Goal: Task Accomplishment & Management: Manage account settings

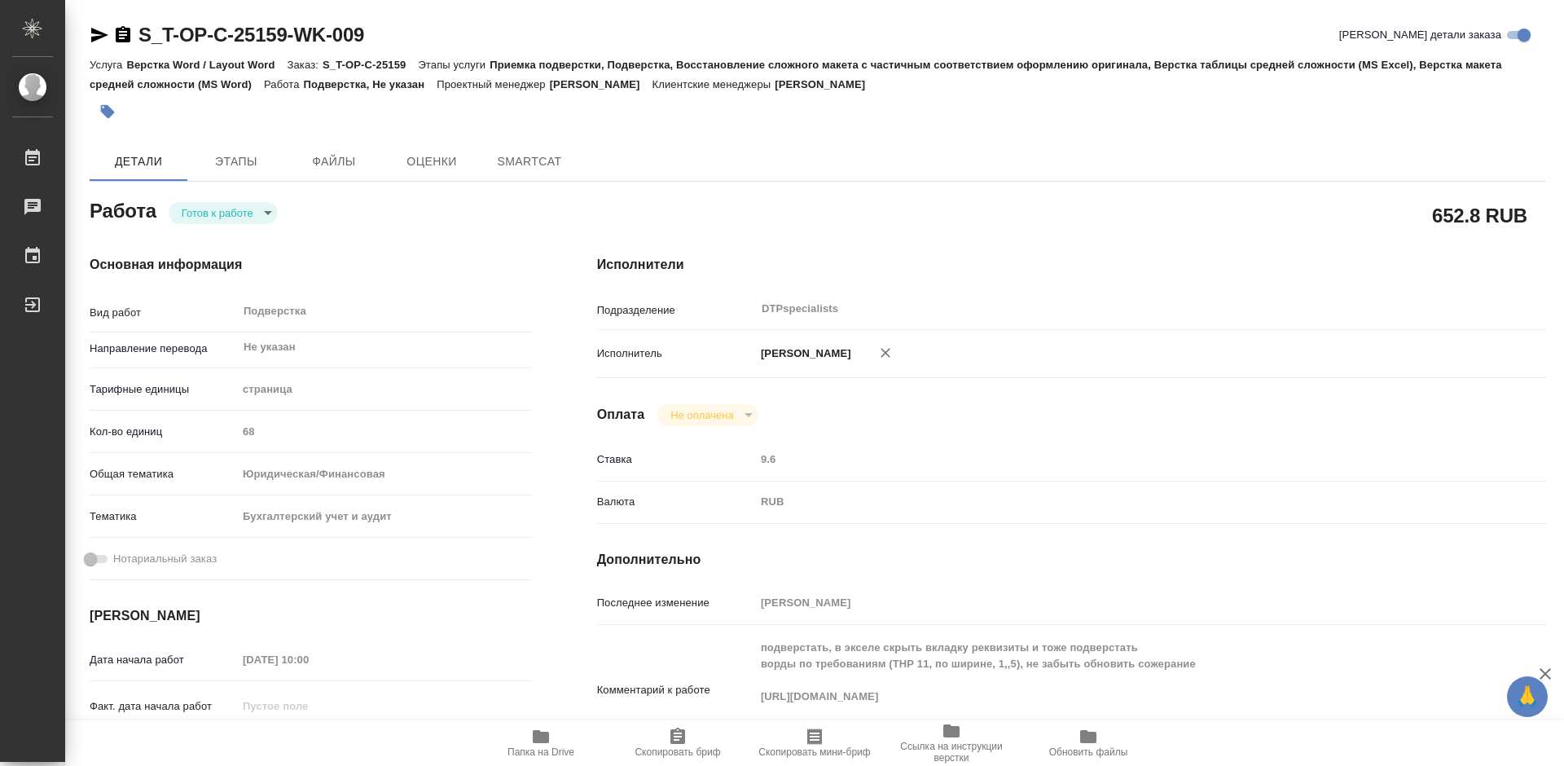
type textarea "x"
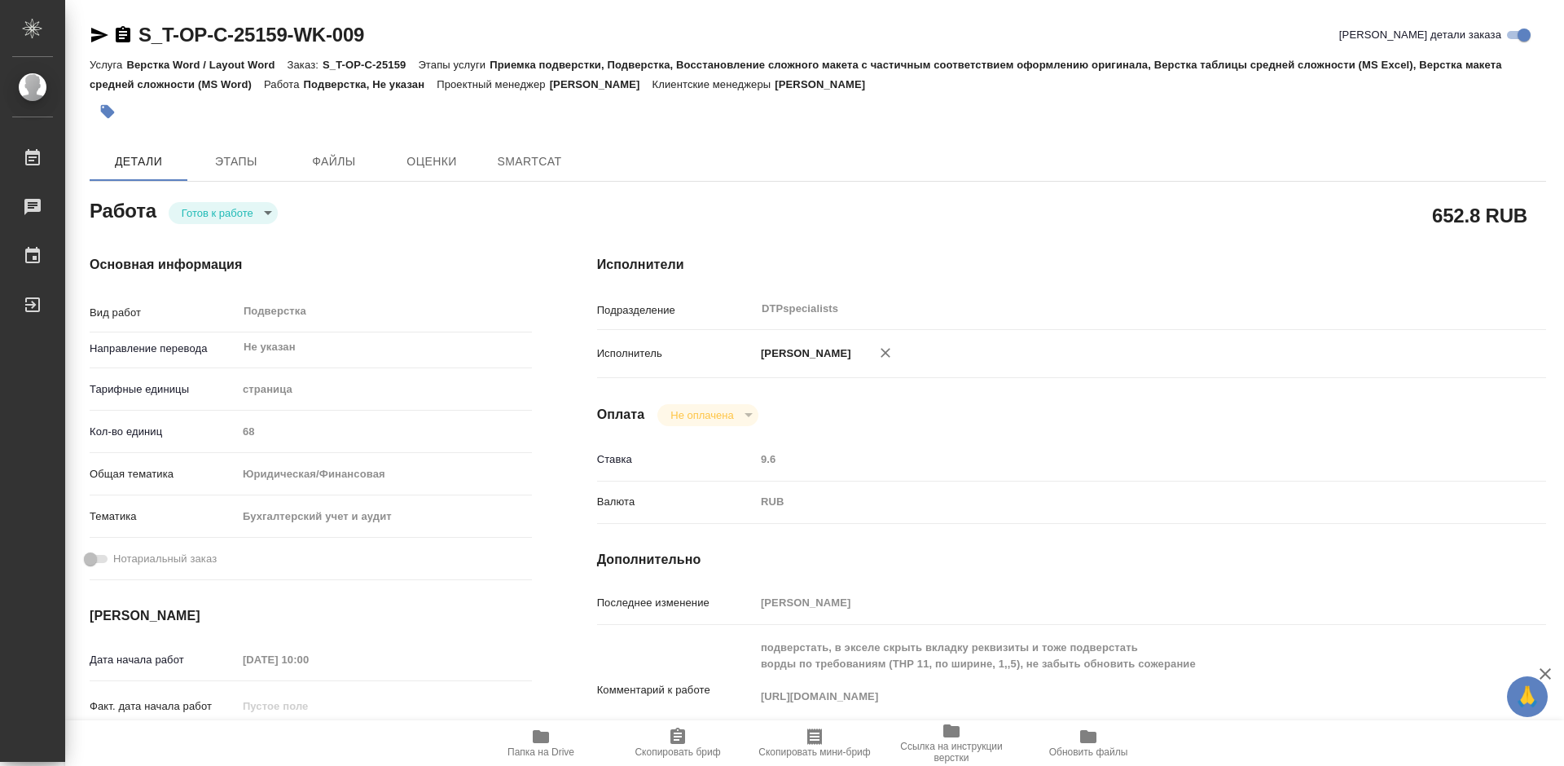
type textarea "x"
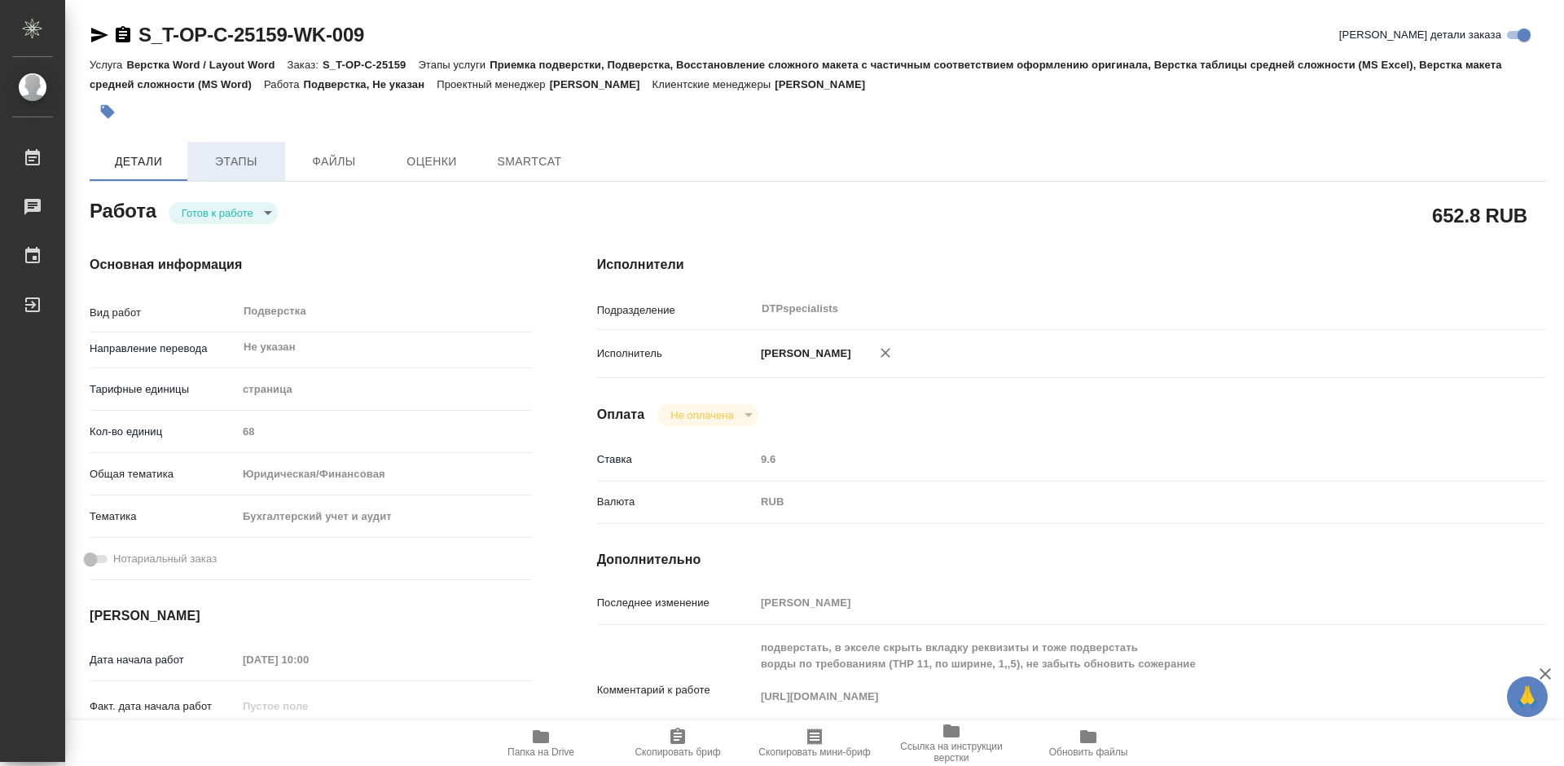
type textarea "x"
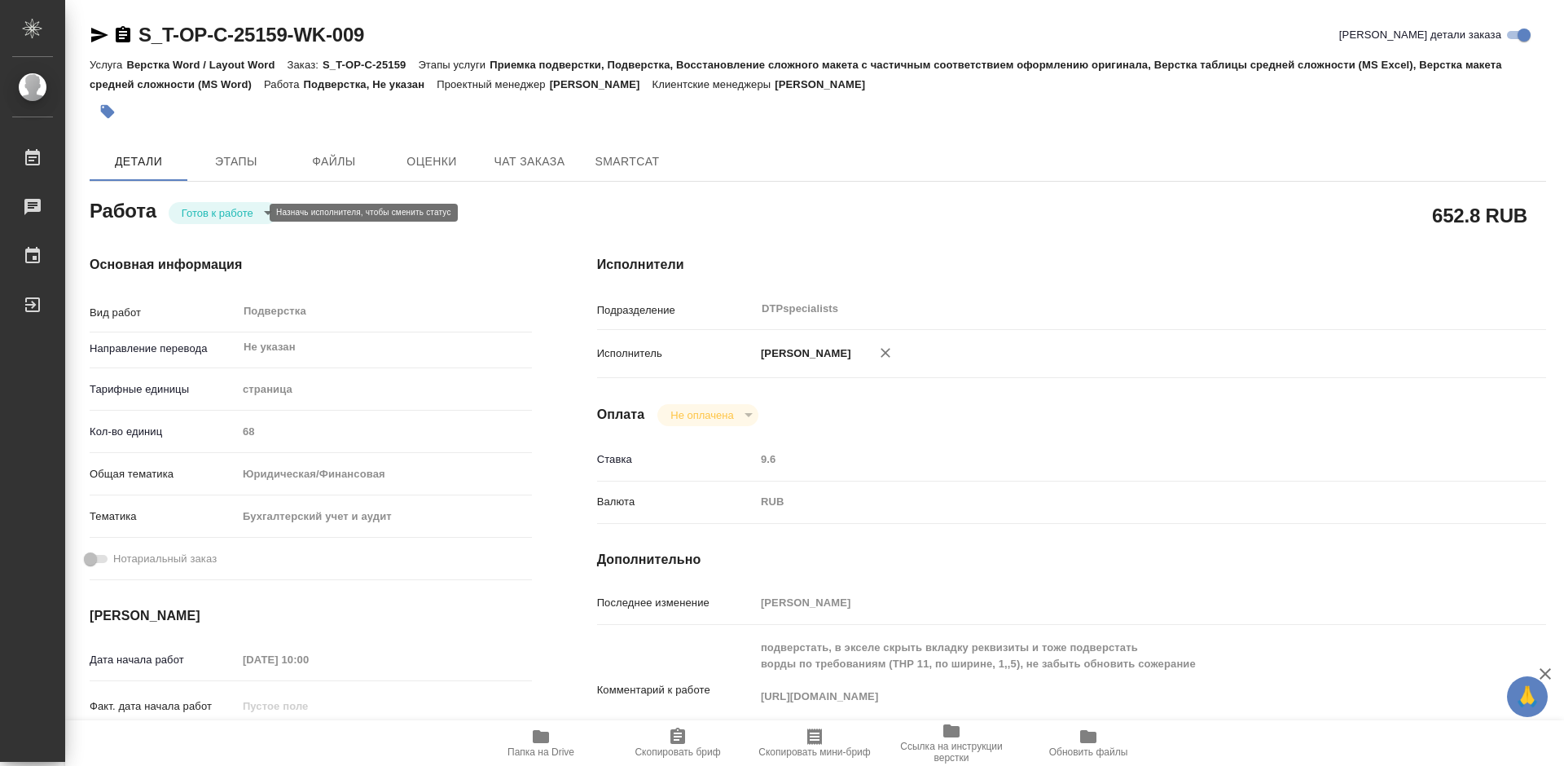
type textarea "x"
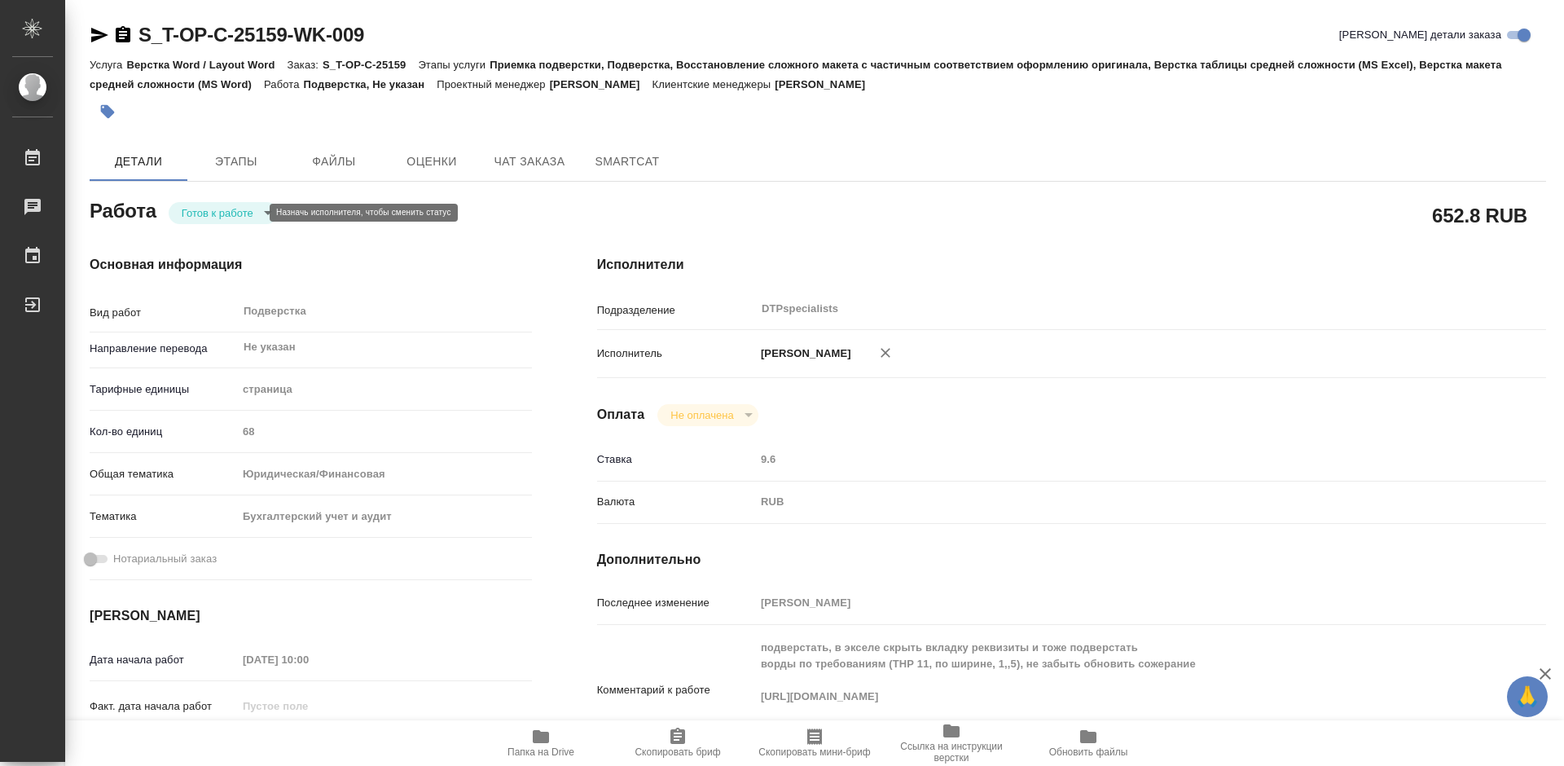
click at [229, 213] on body "🙏 .cls-1 fill:#fff; AWATERA Работы Чаты График Выйти S_T-OP-C-25159-WK-009 Крат…" at bounding box center [782, 383] width 1564 height 766
type textarea "x"
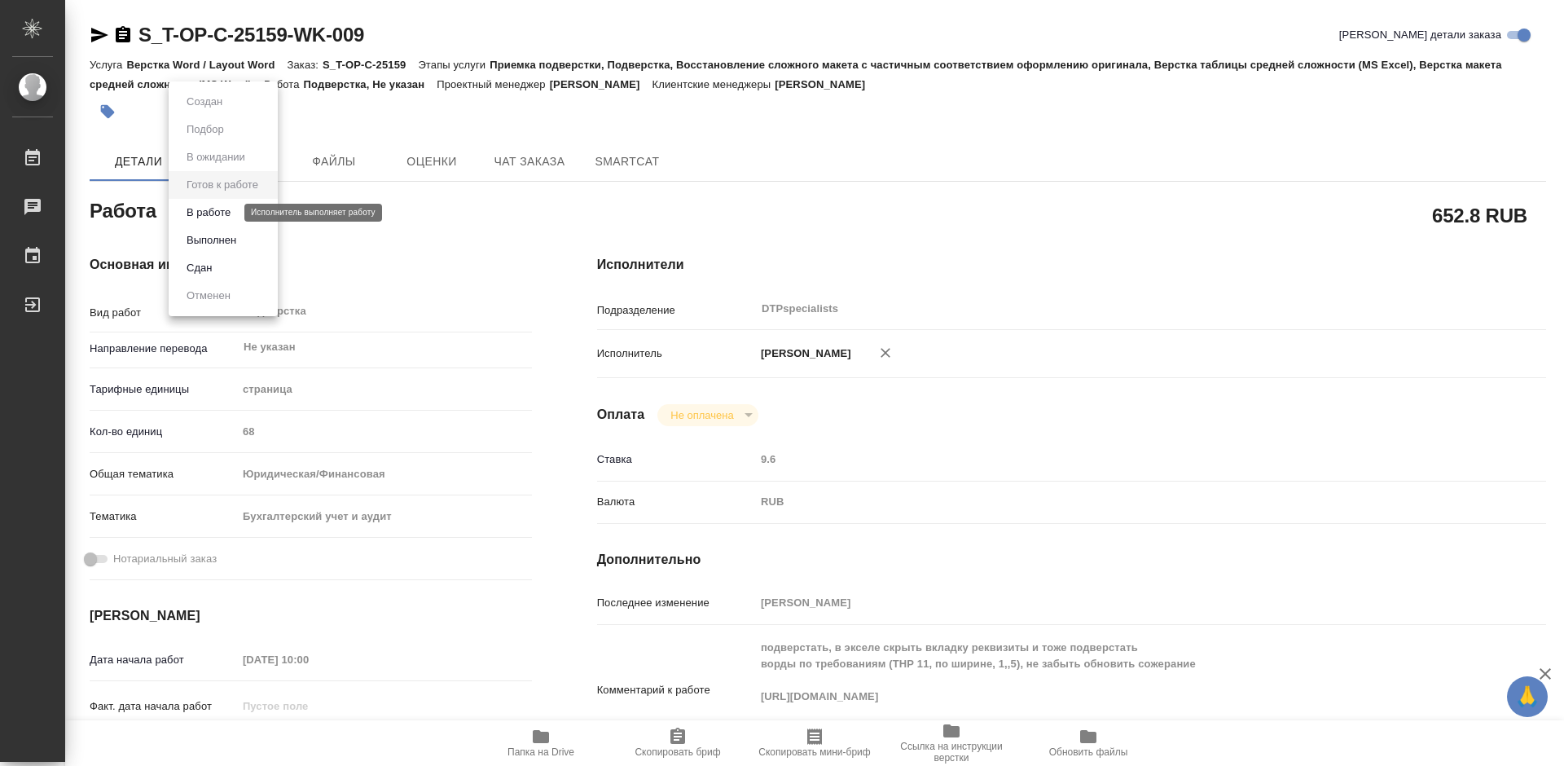
type textarea "x"
click at [219, 215] on button "В работе" at bounding box center [209, 213] width 54 height 18
type textarea "x"
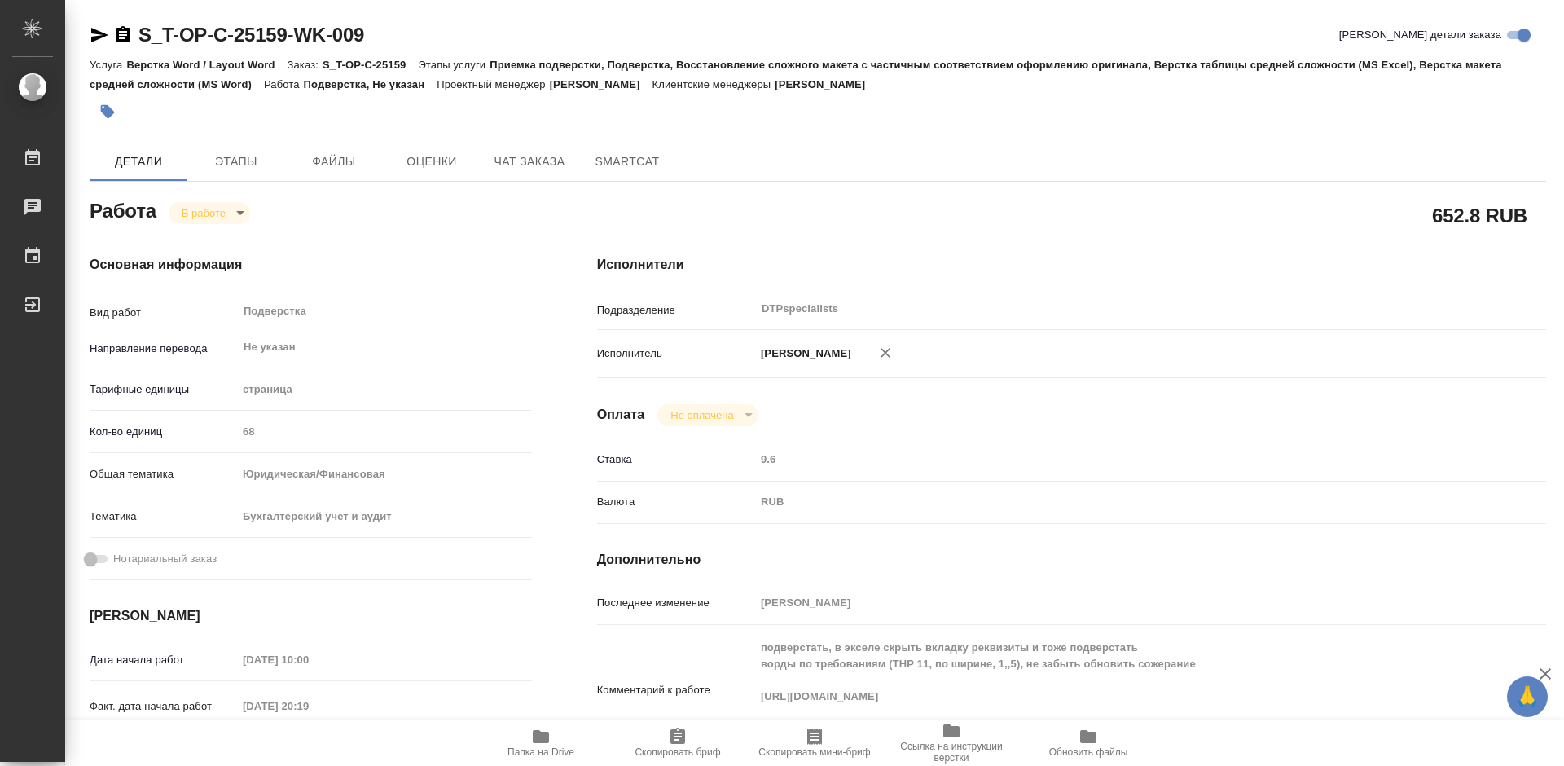
type textarea "x"
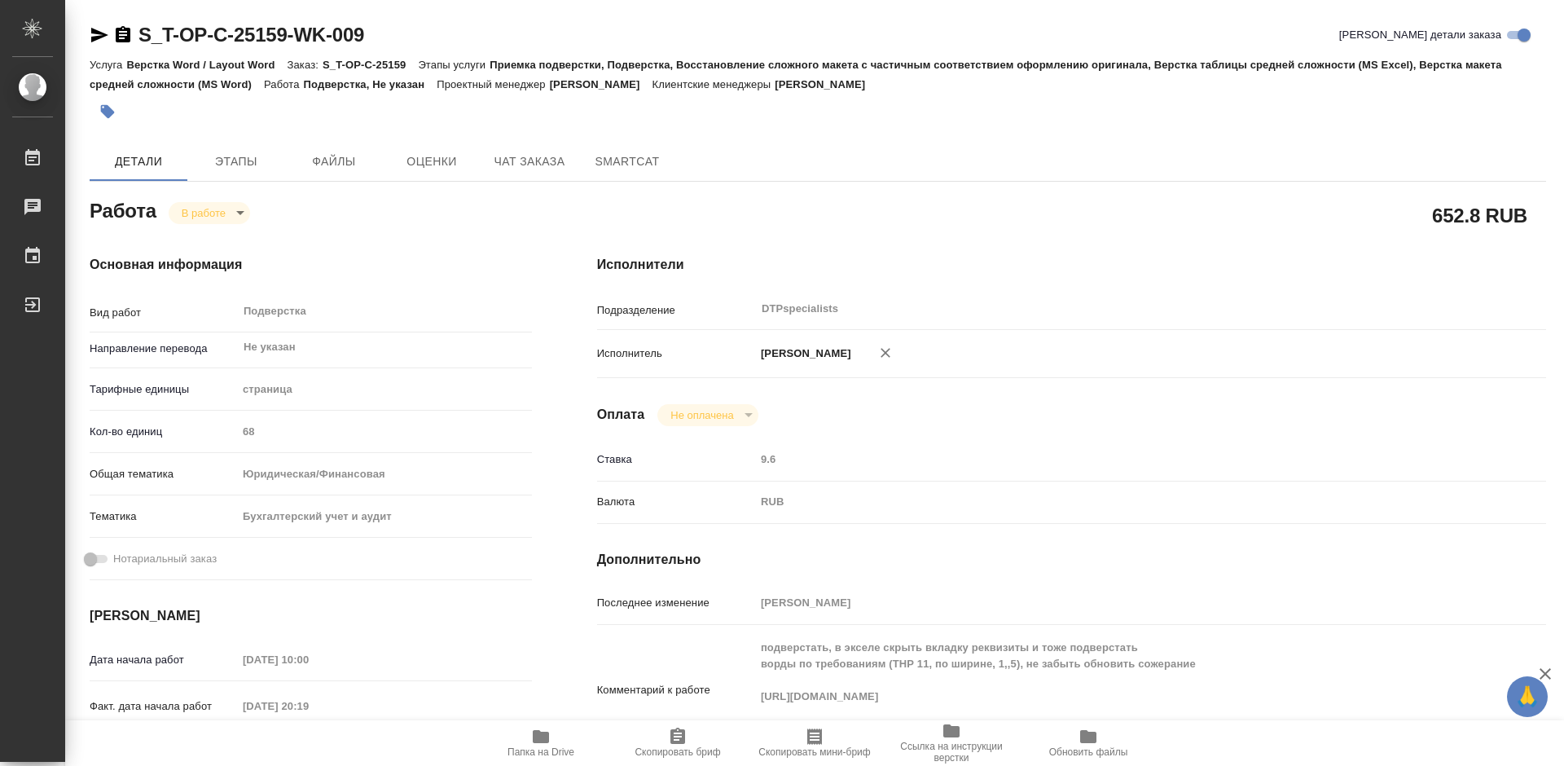
type textarea "x"
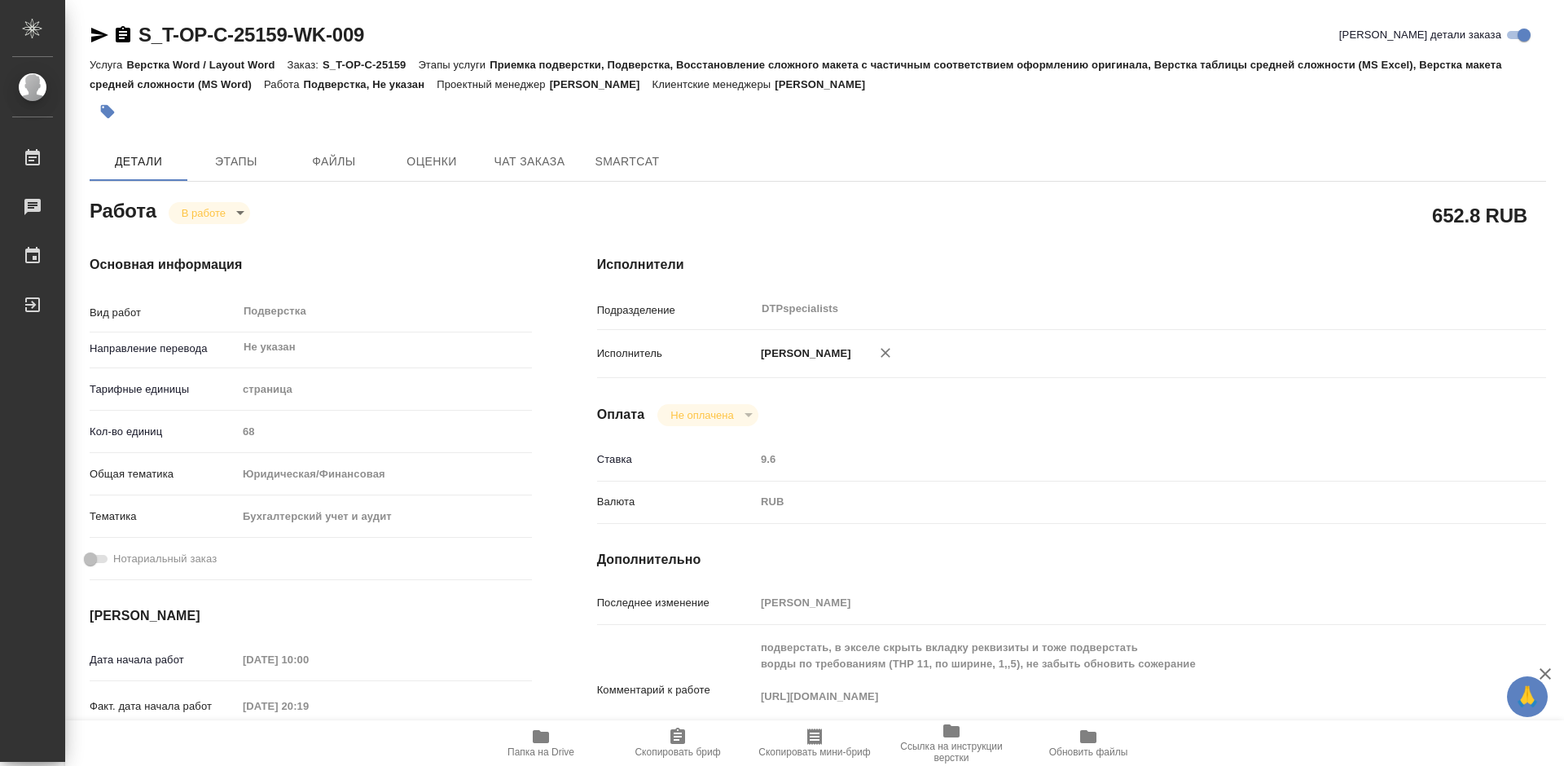
type textarea "x"
click at [233, 155] on span "Этапы" at bounding box center [236, 161] width 78 height 20
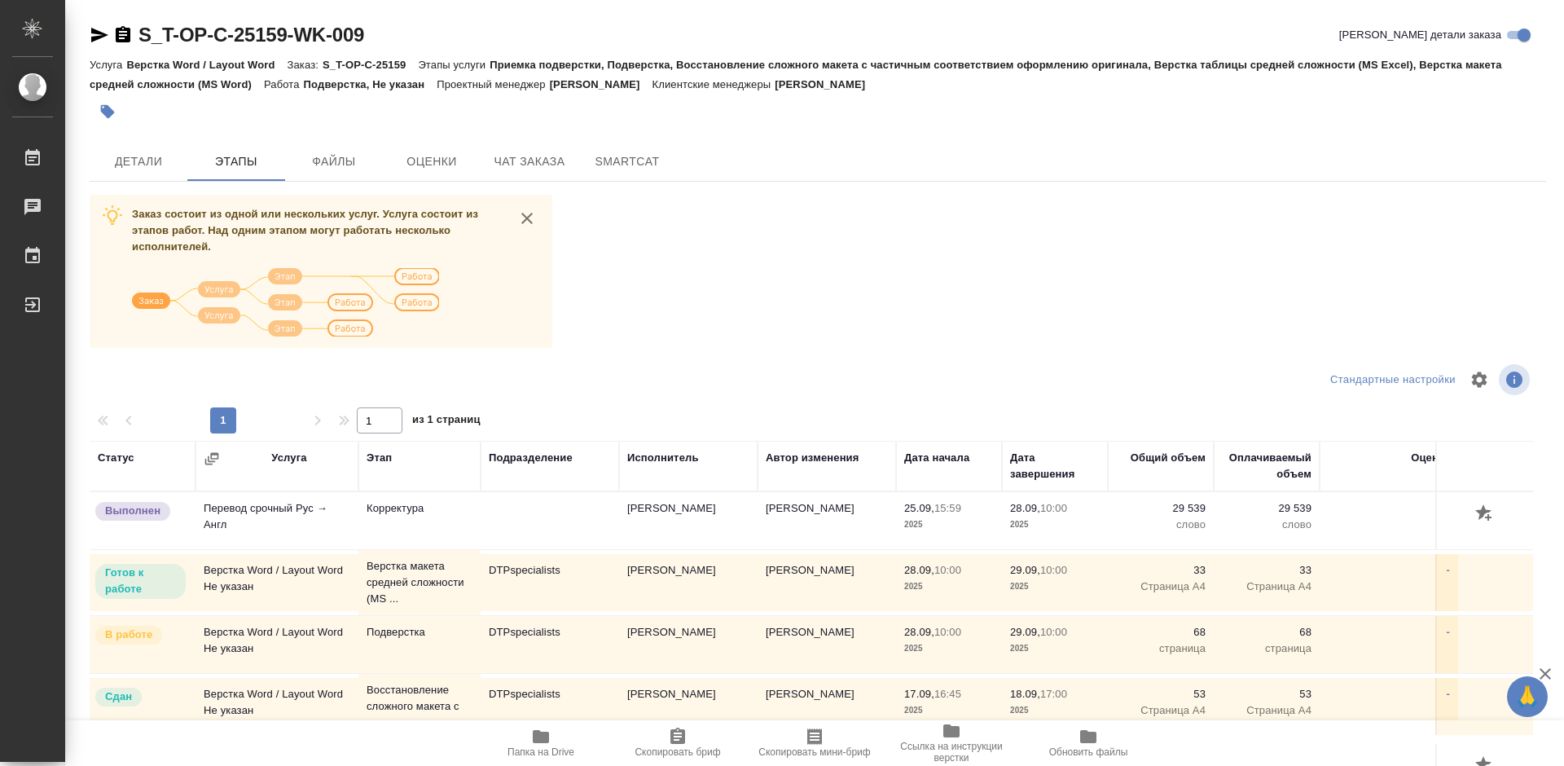
scroll to position [81, 0]
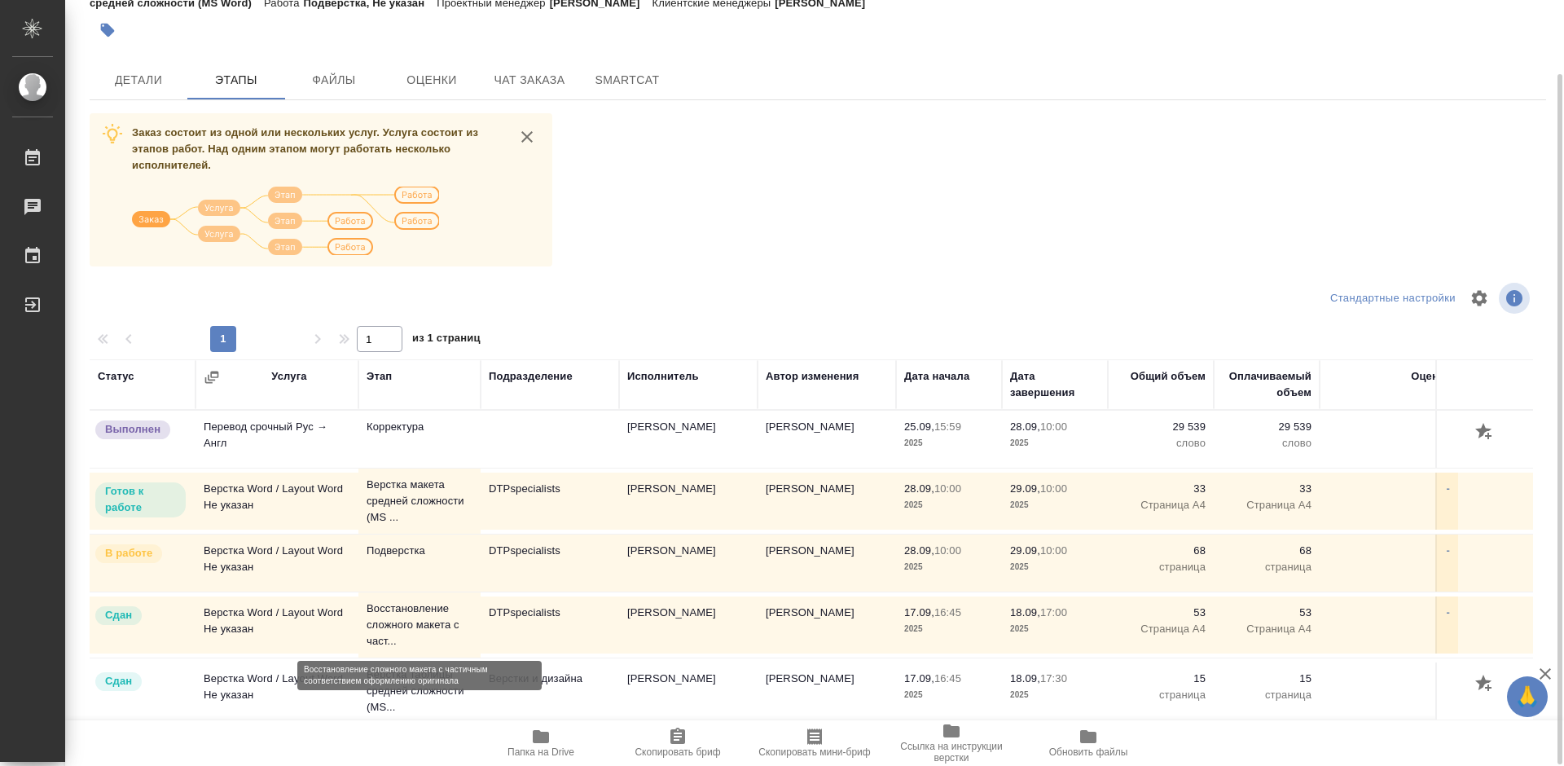
click at [394, 617] on p "Восстановление сложного макета с част..." at bounding box center [420, 624] width 106 height 49
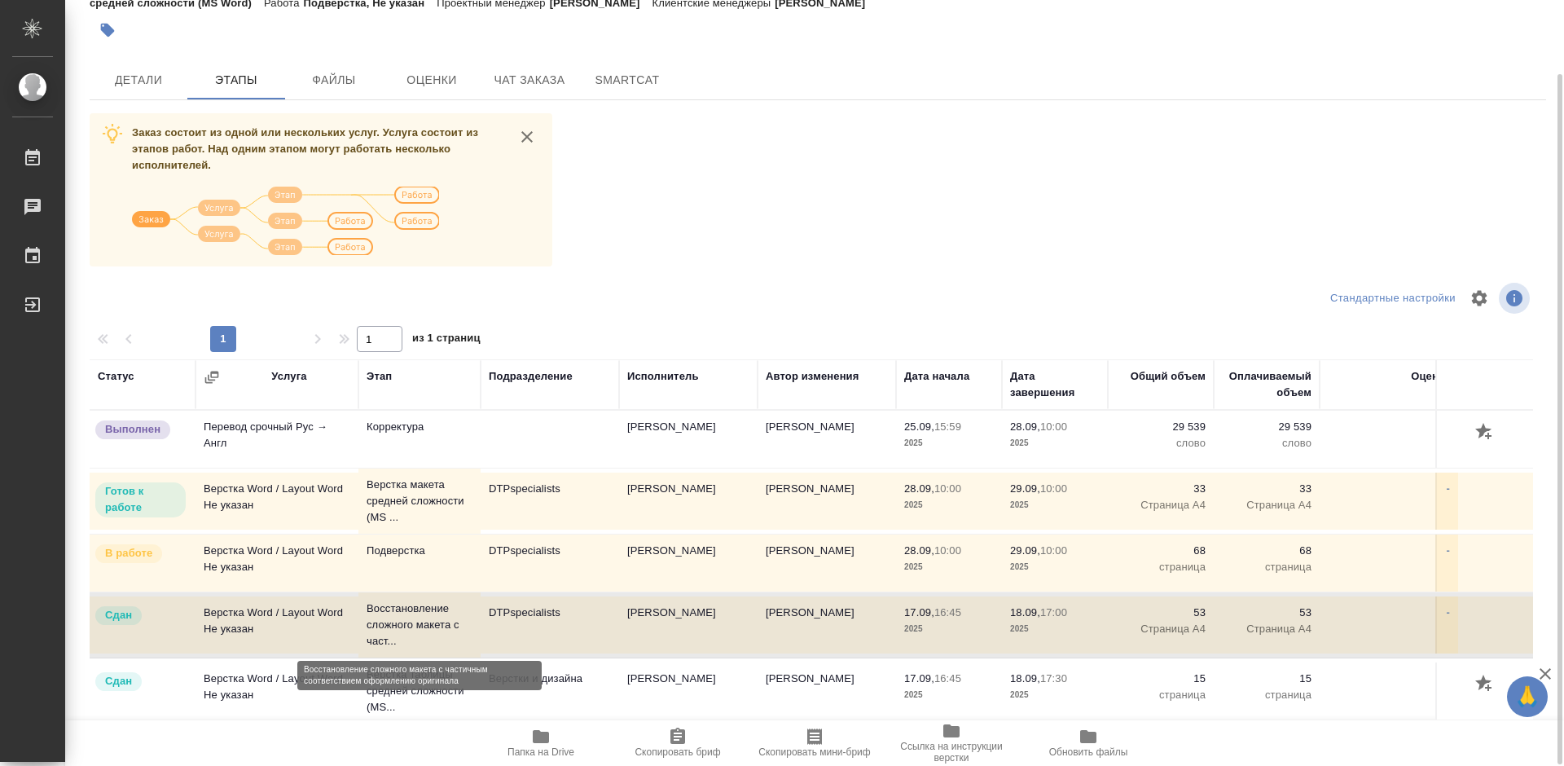
click at [394, 617] on p "Восстановление сложного макета с част..." at bounding box center [420, 624] width 106 height 49
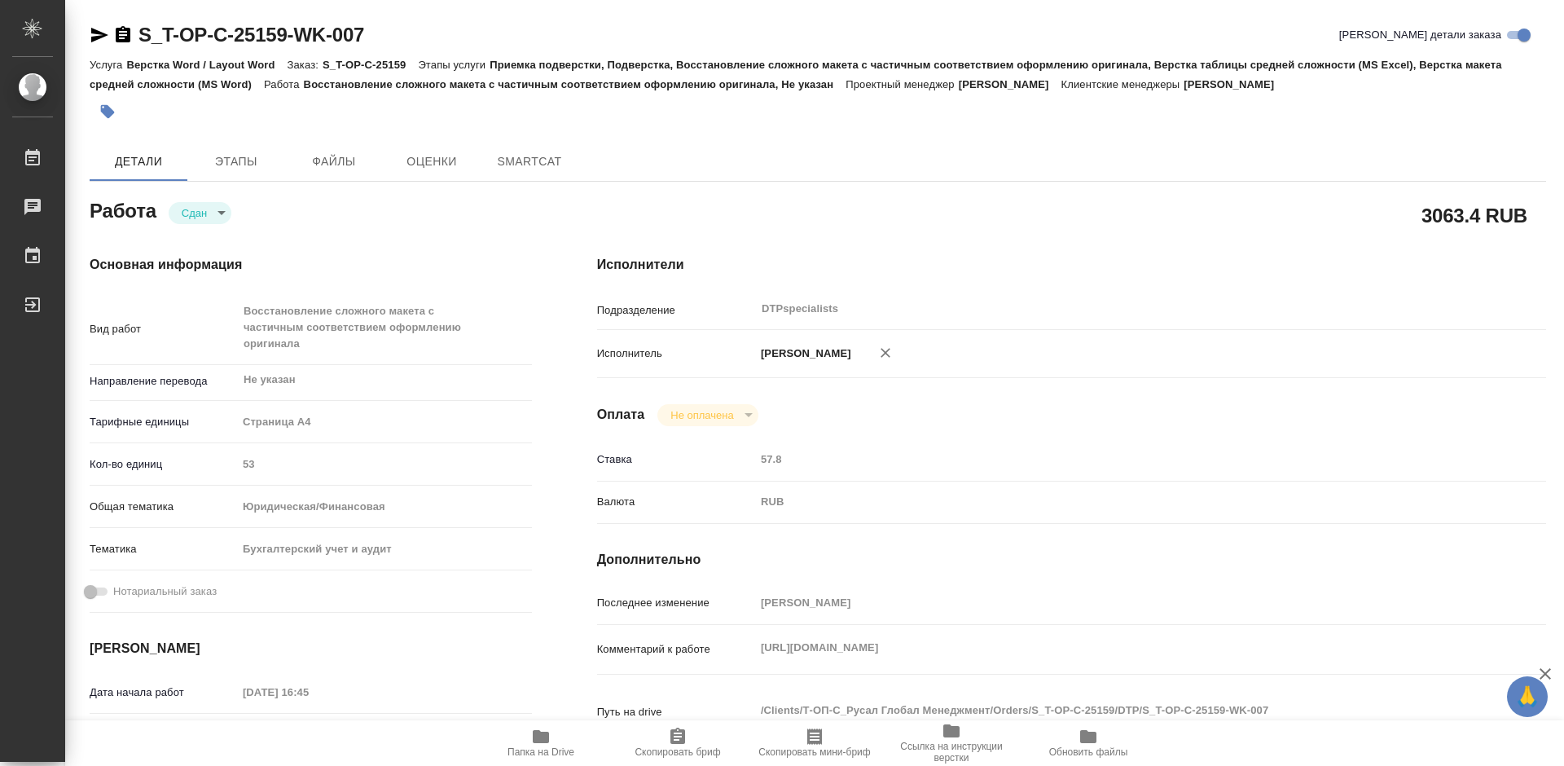
type textarea "x"
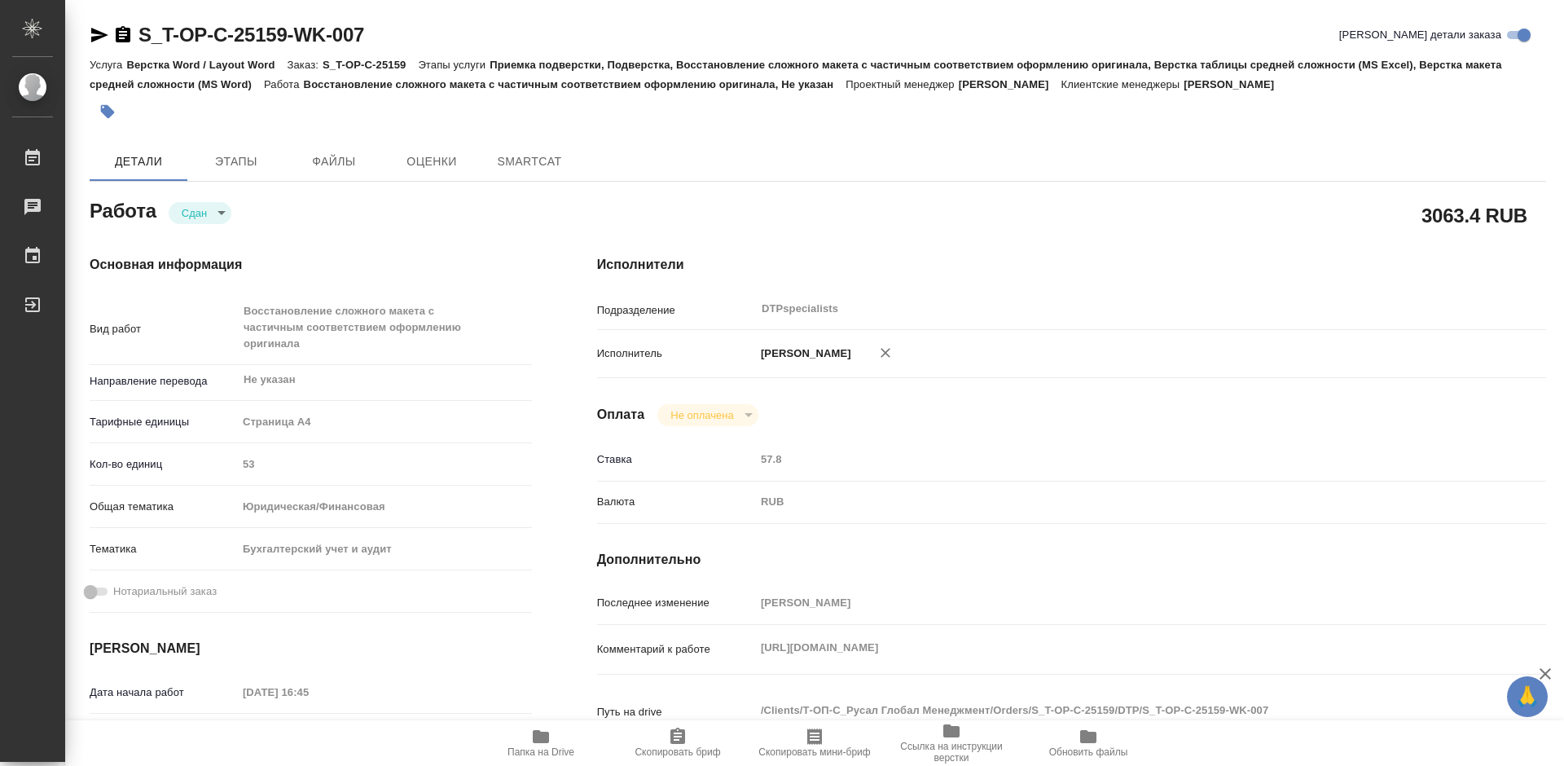
type textarea "x"
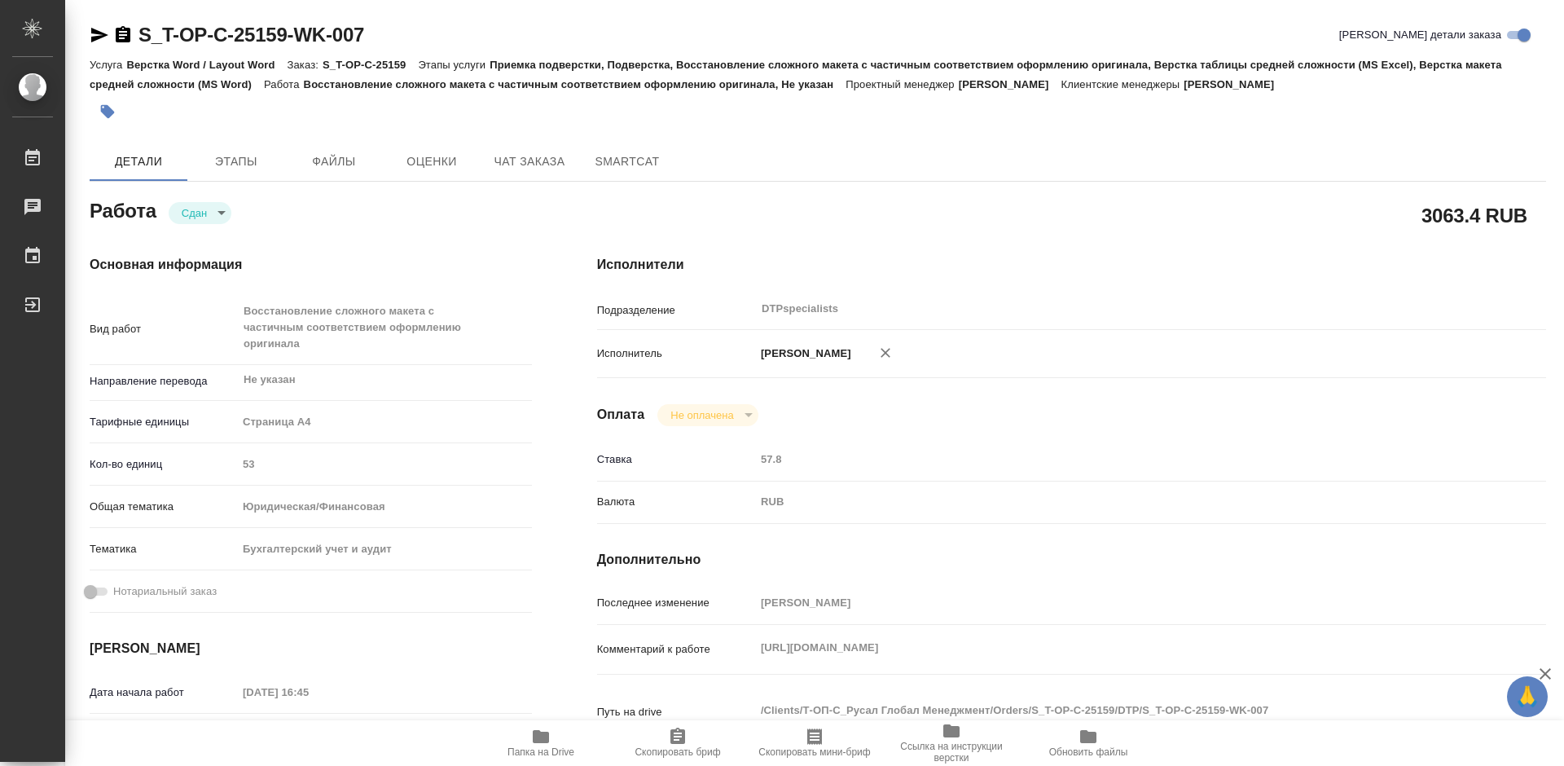
type textarea "x"
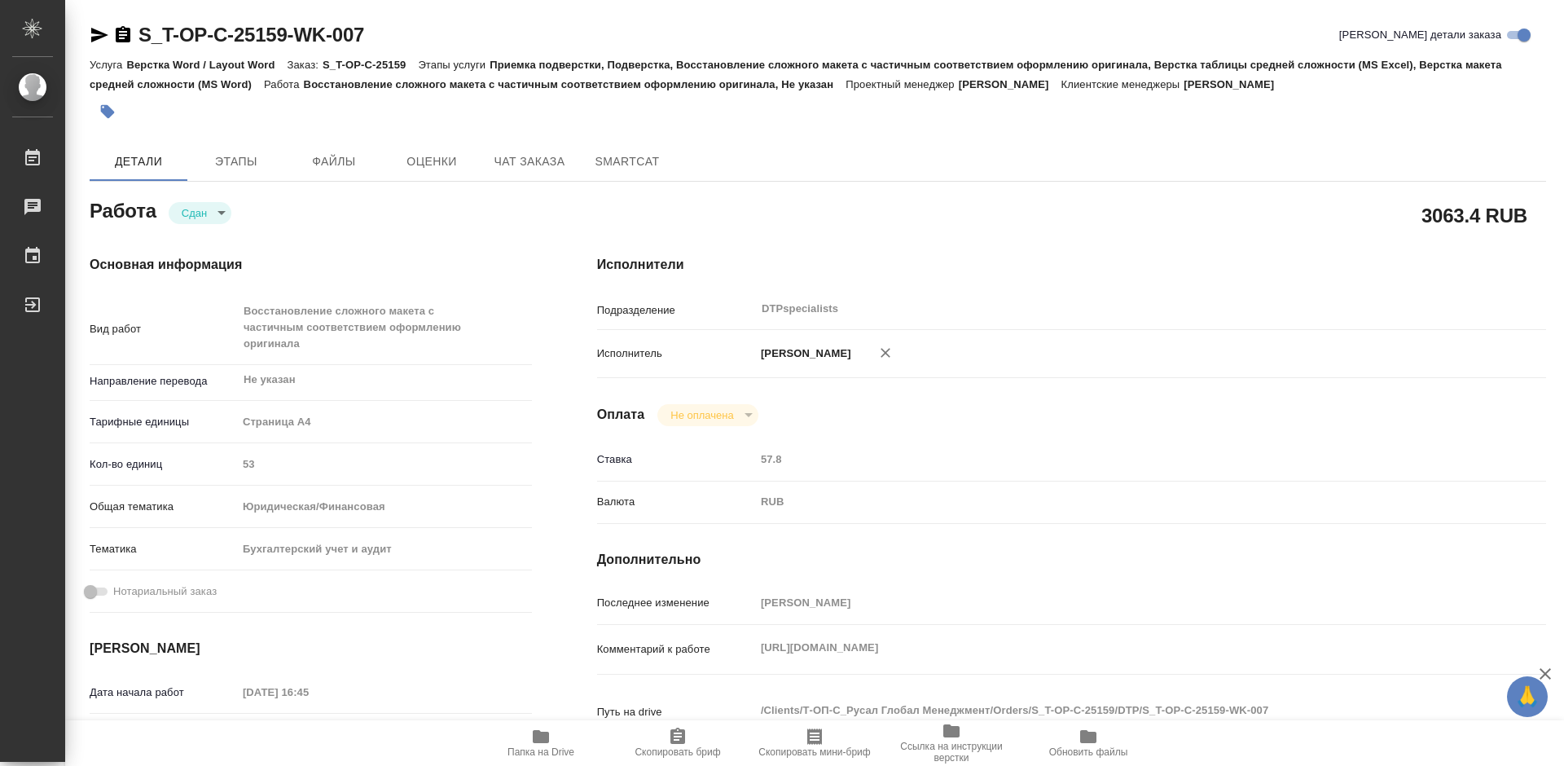
type textarea "x"
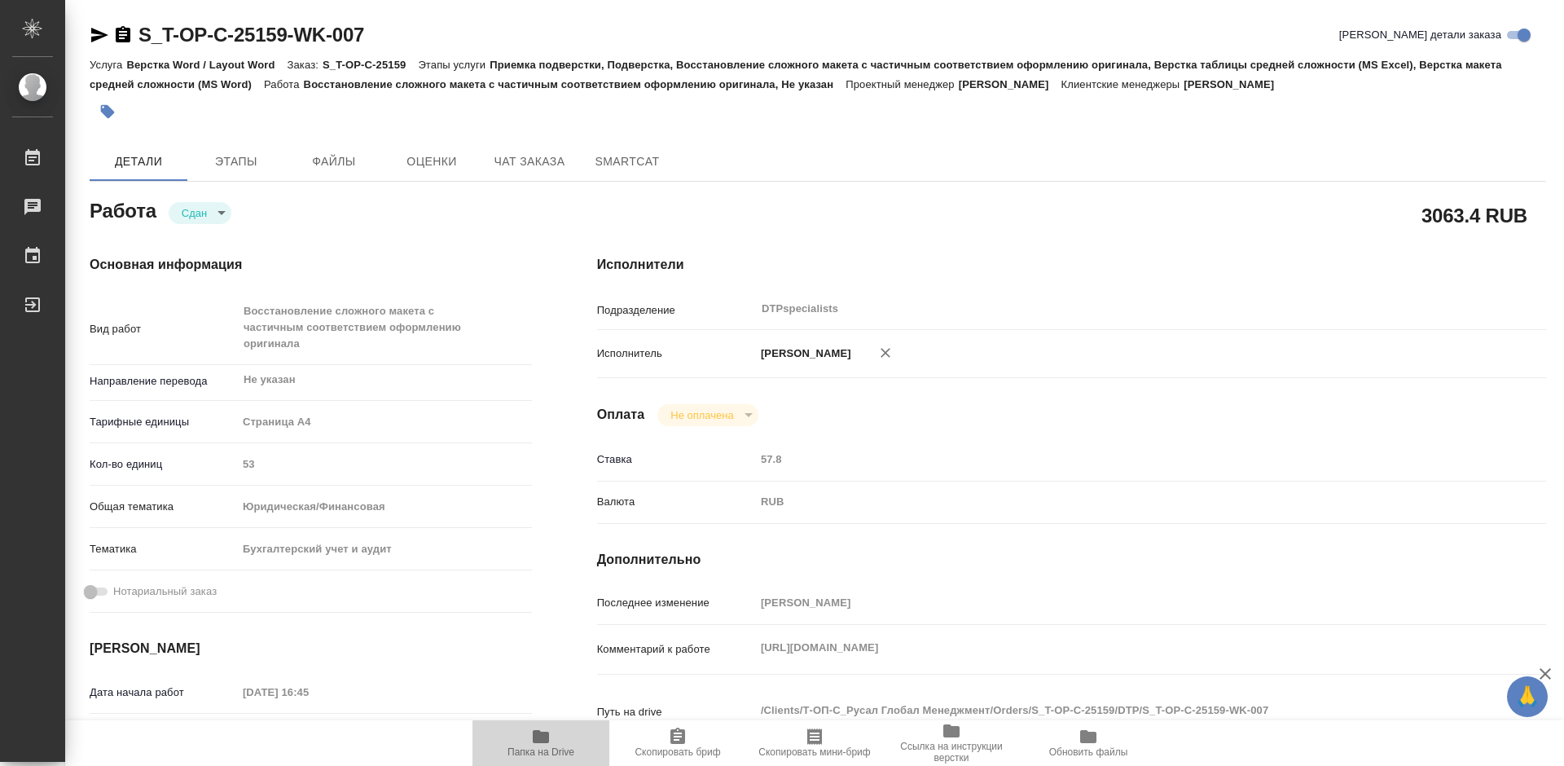
click at [546, 735] on icon "button" at bounding box center [541, 736] width 16 height 13
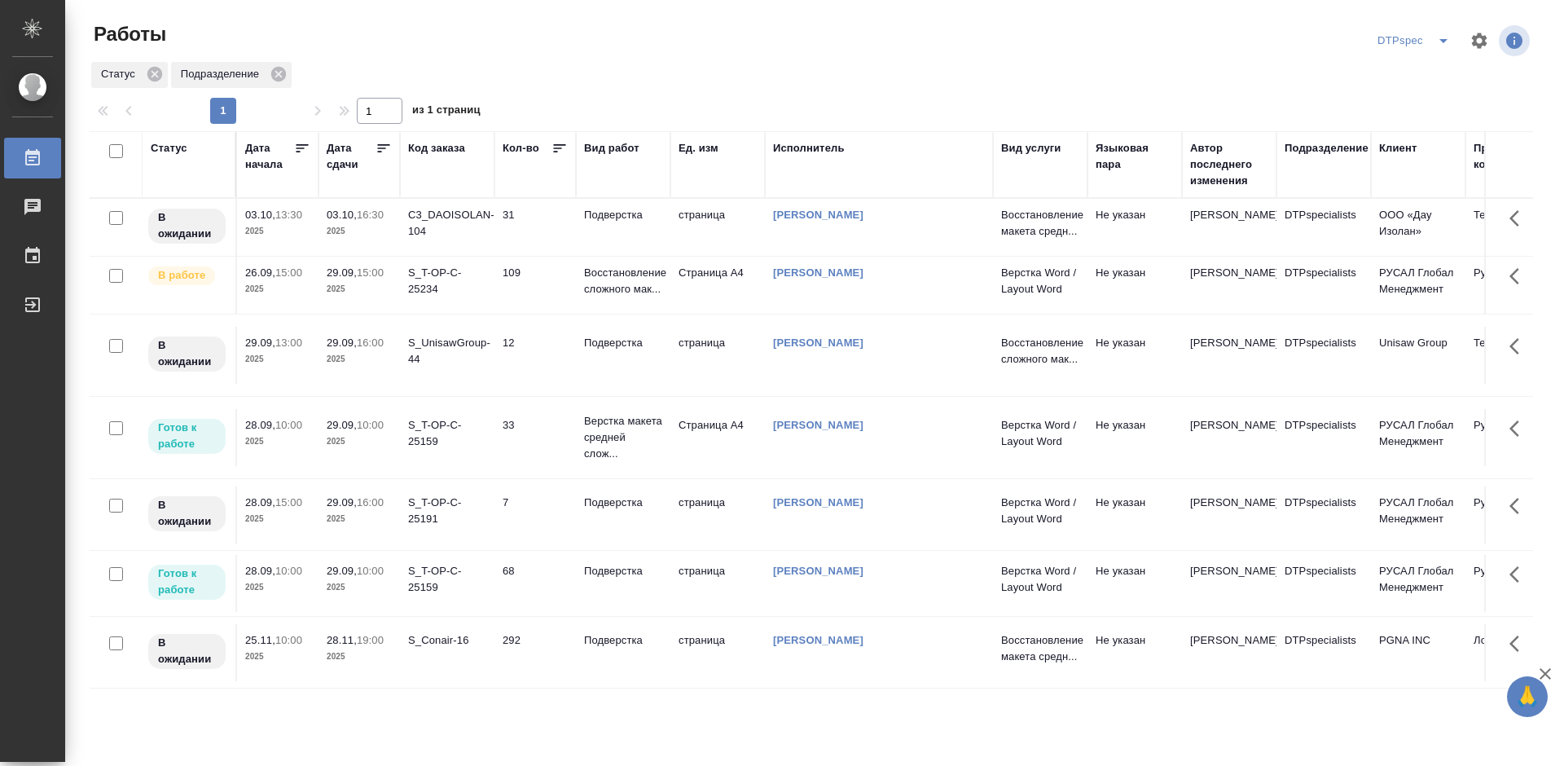
click at [386, 146] on icon at bounding box center [383, 148] width 16 height 16
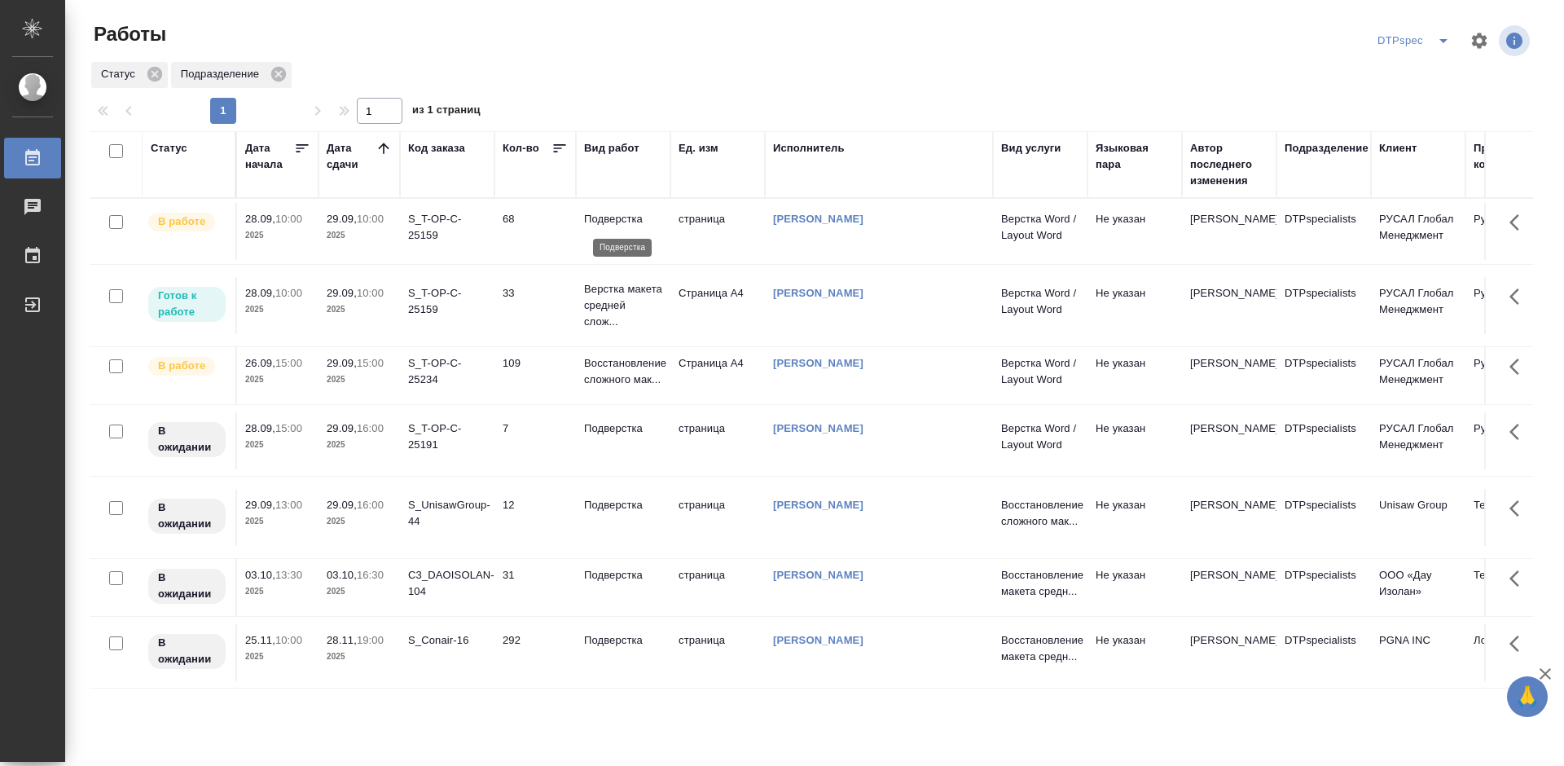
click at [603, 214] on p "Подверстка" at bounding box center [623, 219] width 78 height 16
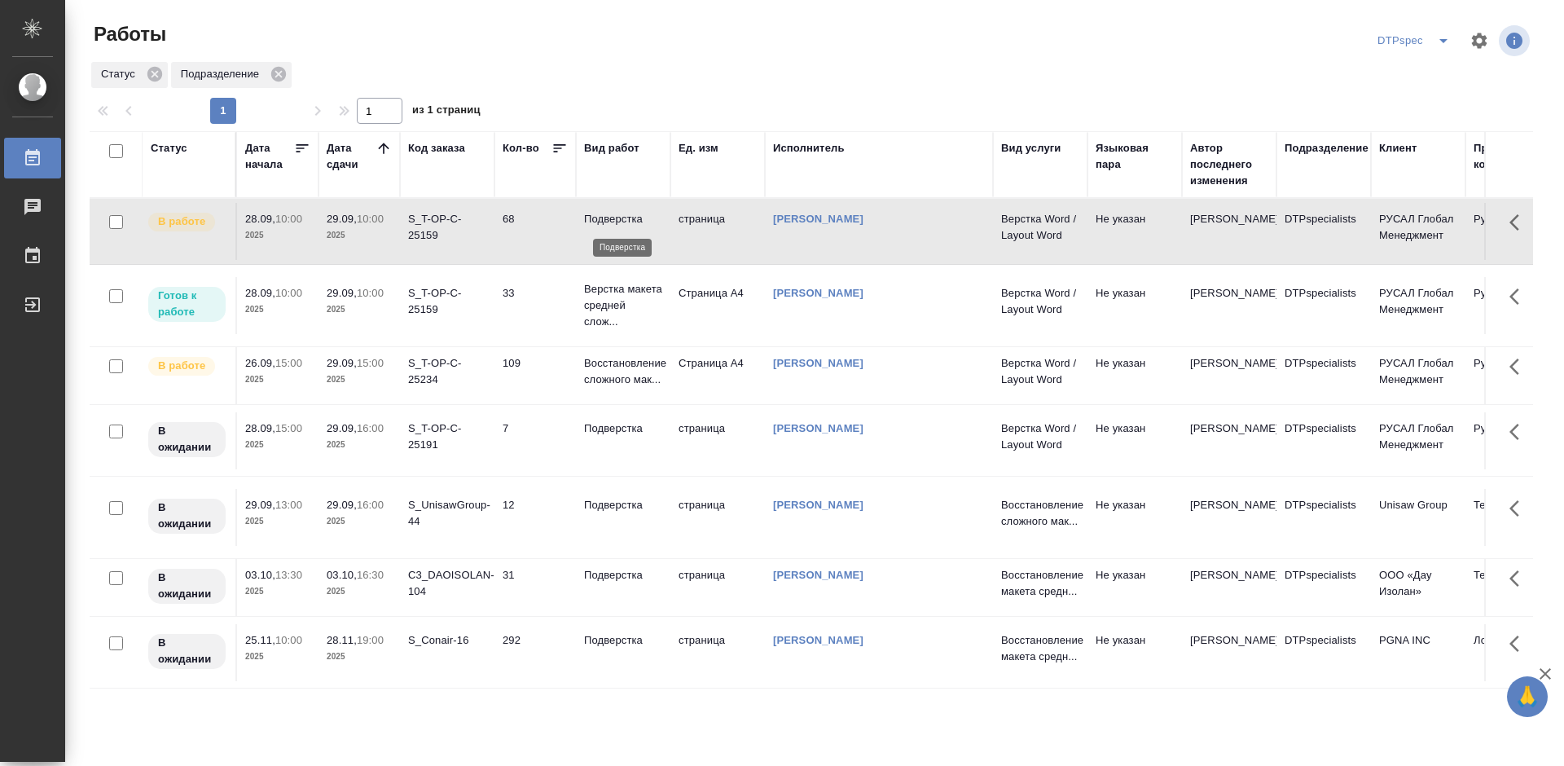
click at [603, 214] on p "Подверстка" at bounding box center [623, 219] width 78 height 16
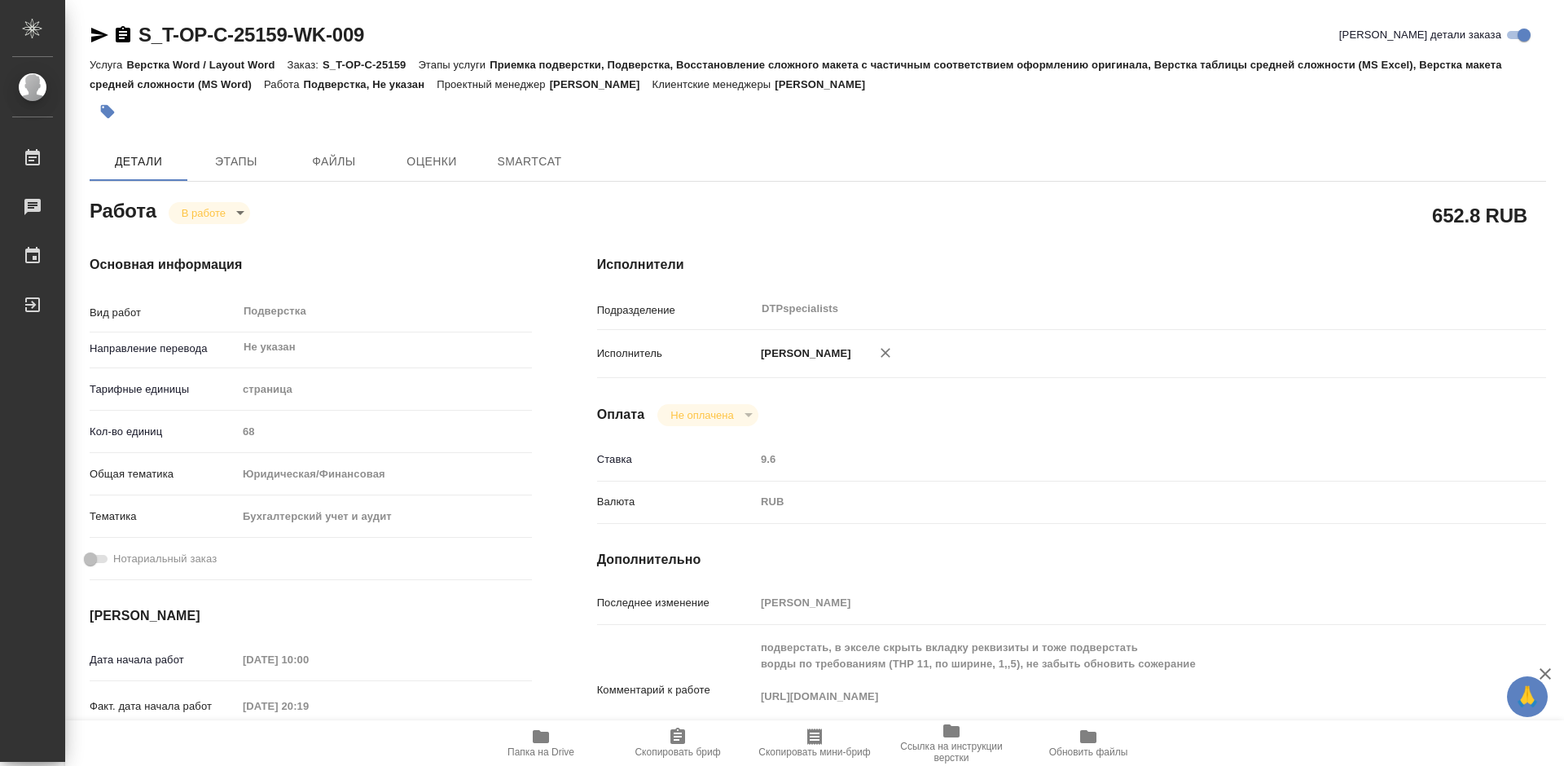
type textarea "x"
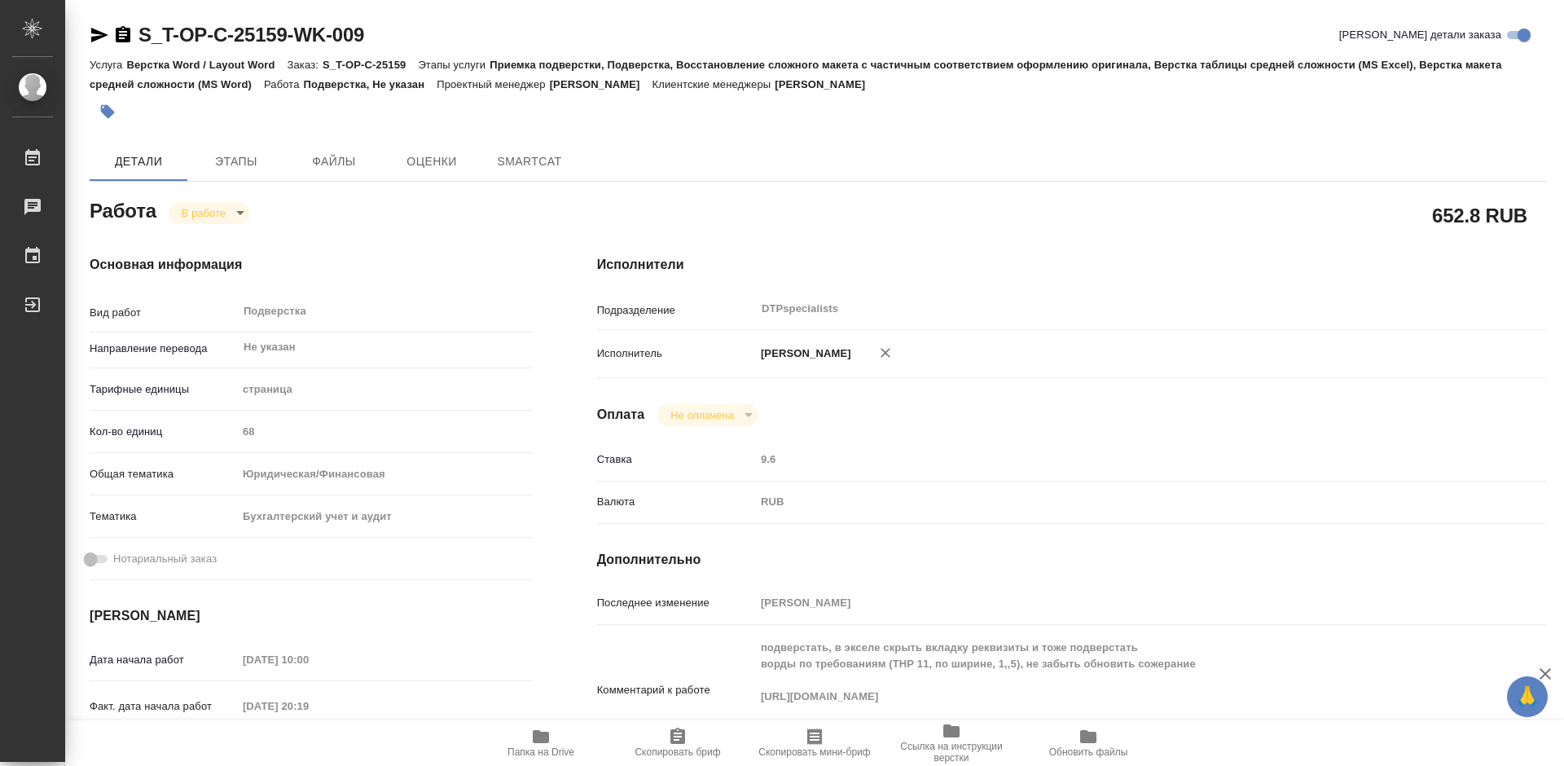
type textarea "x"
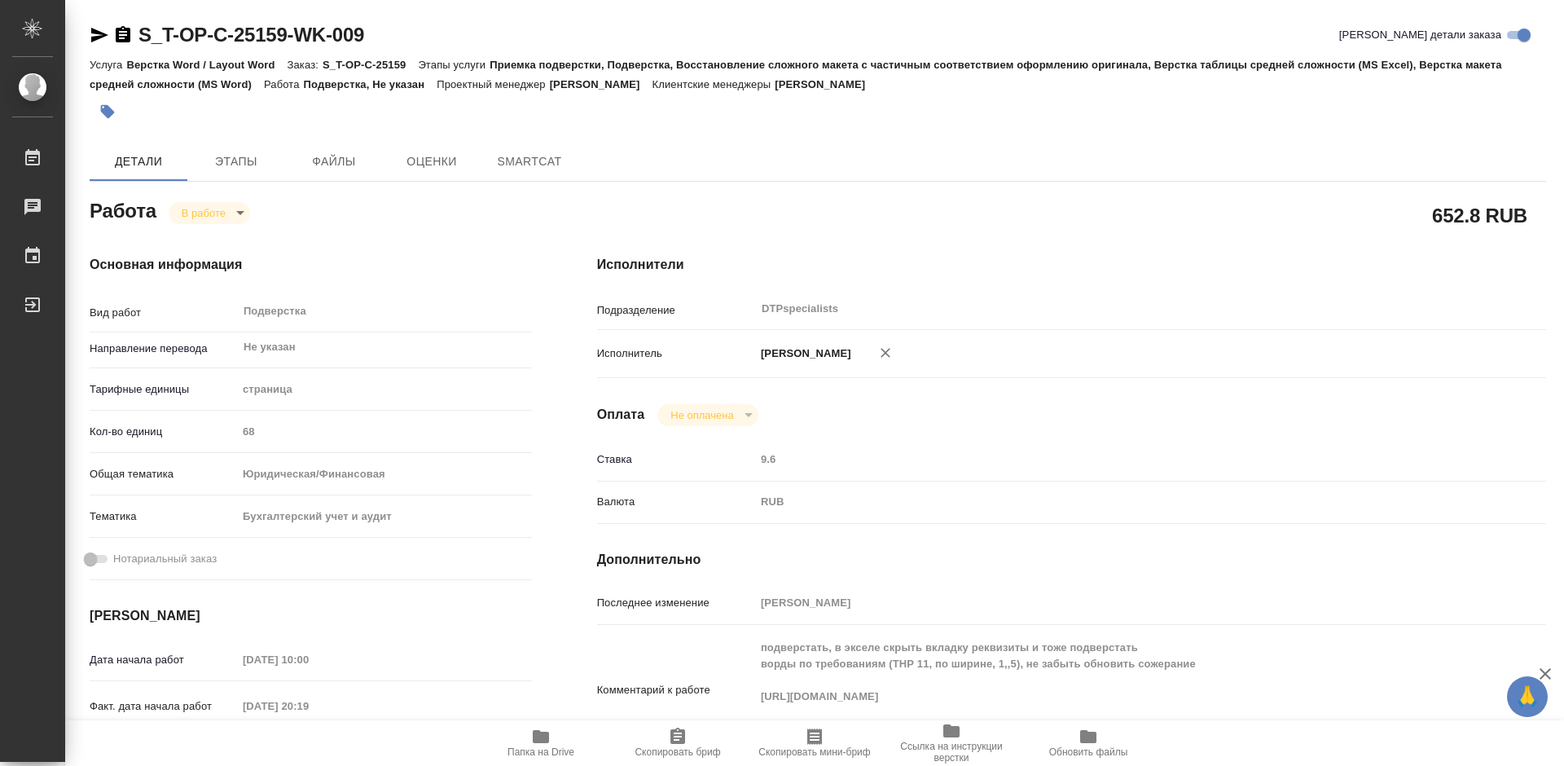
type textarea "x"
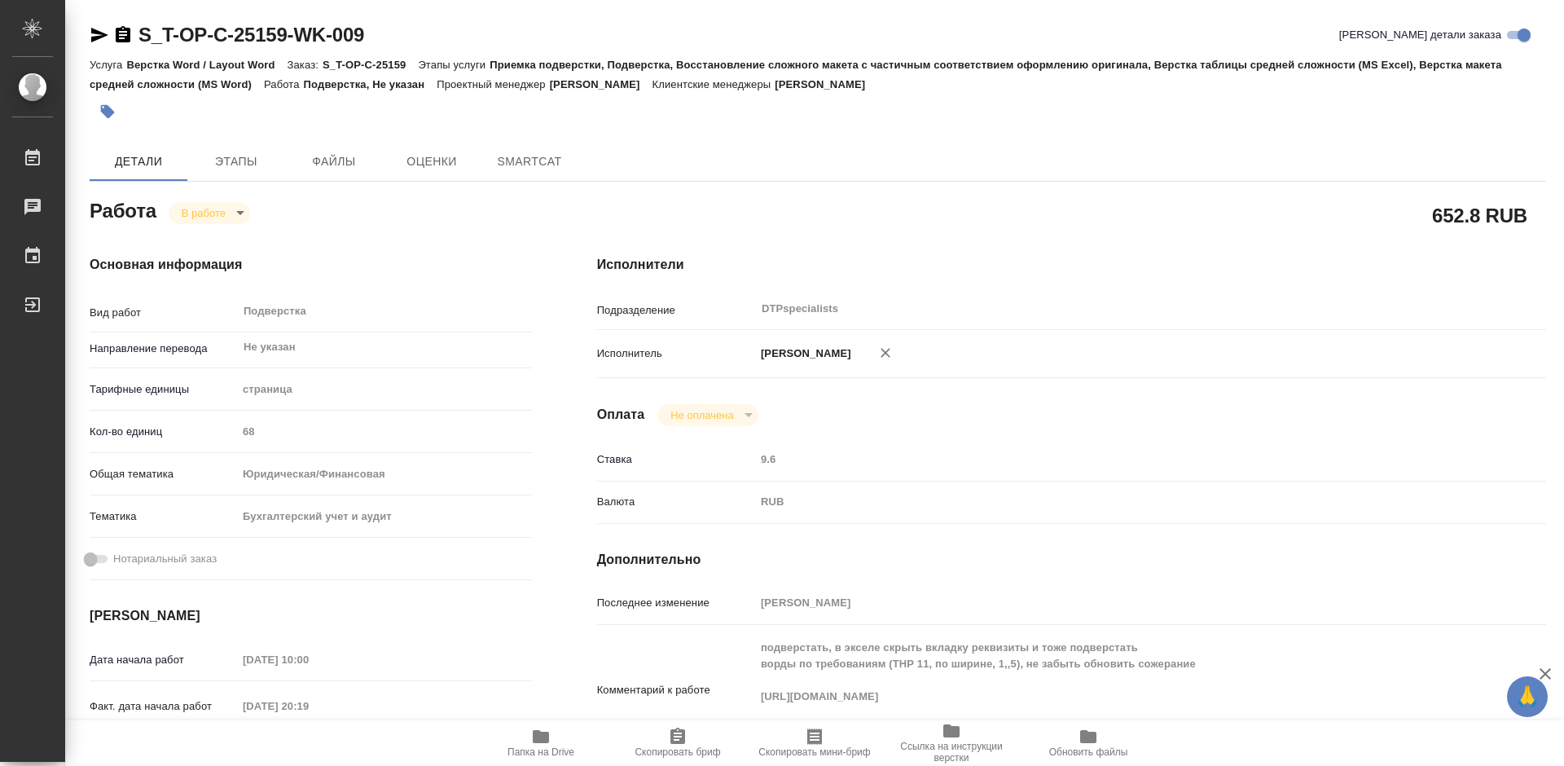
type textarea "x"
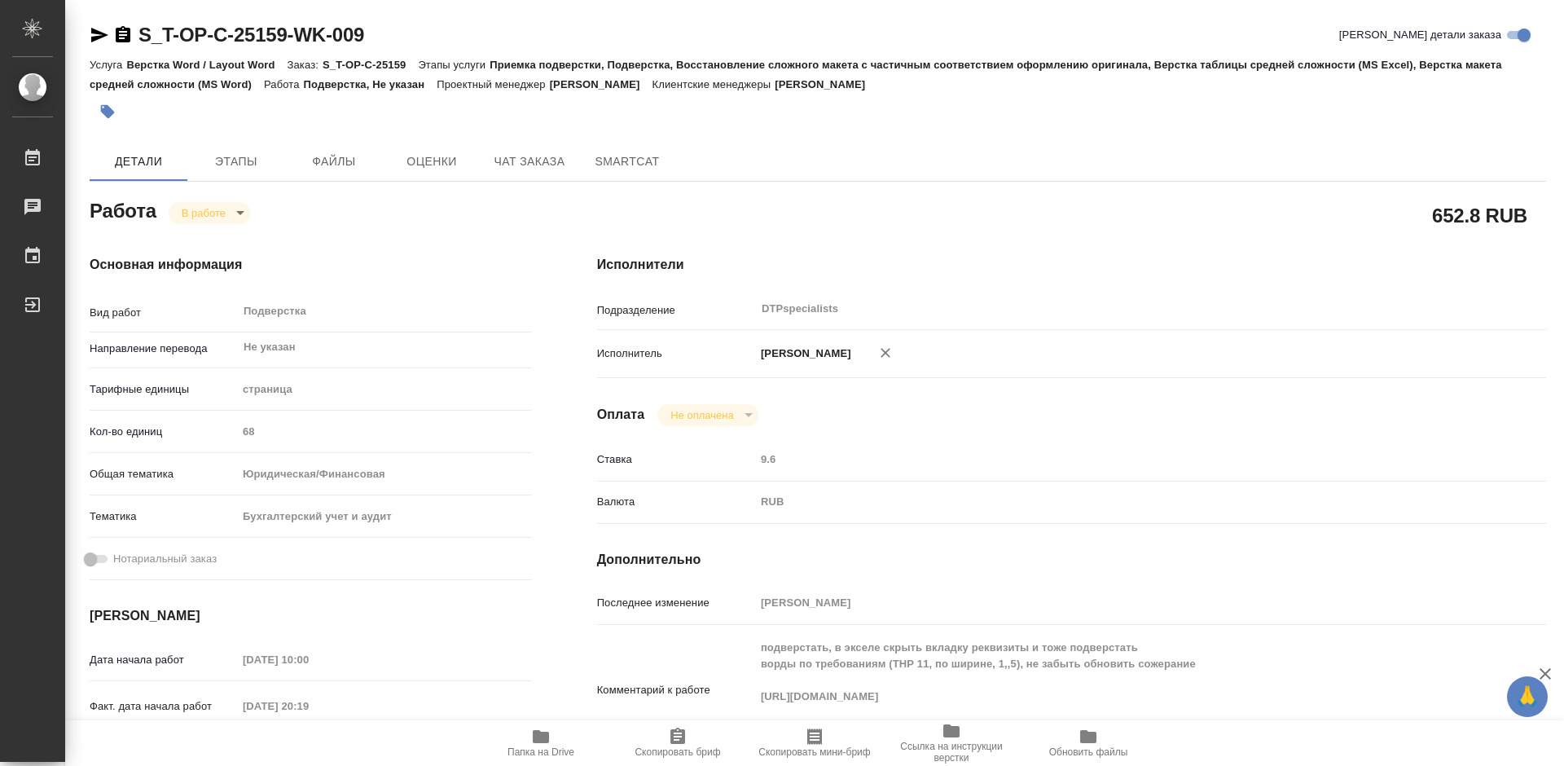
type textarea "x"
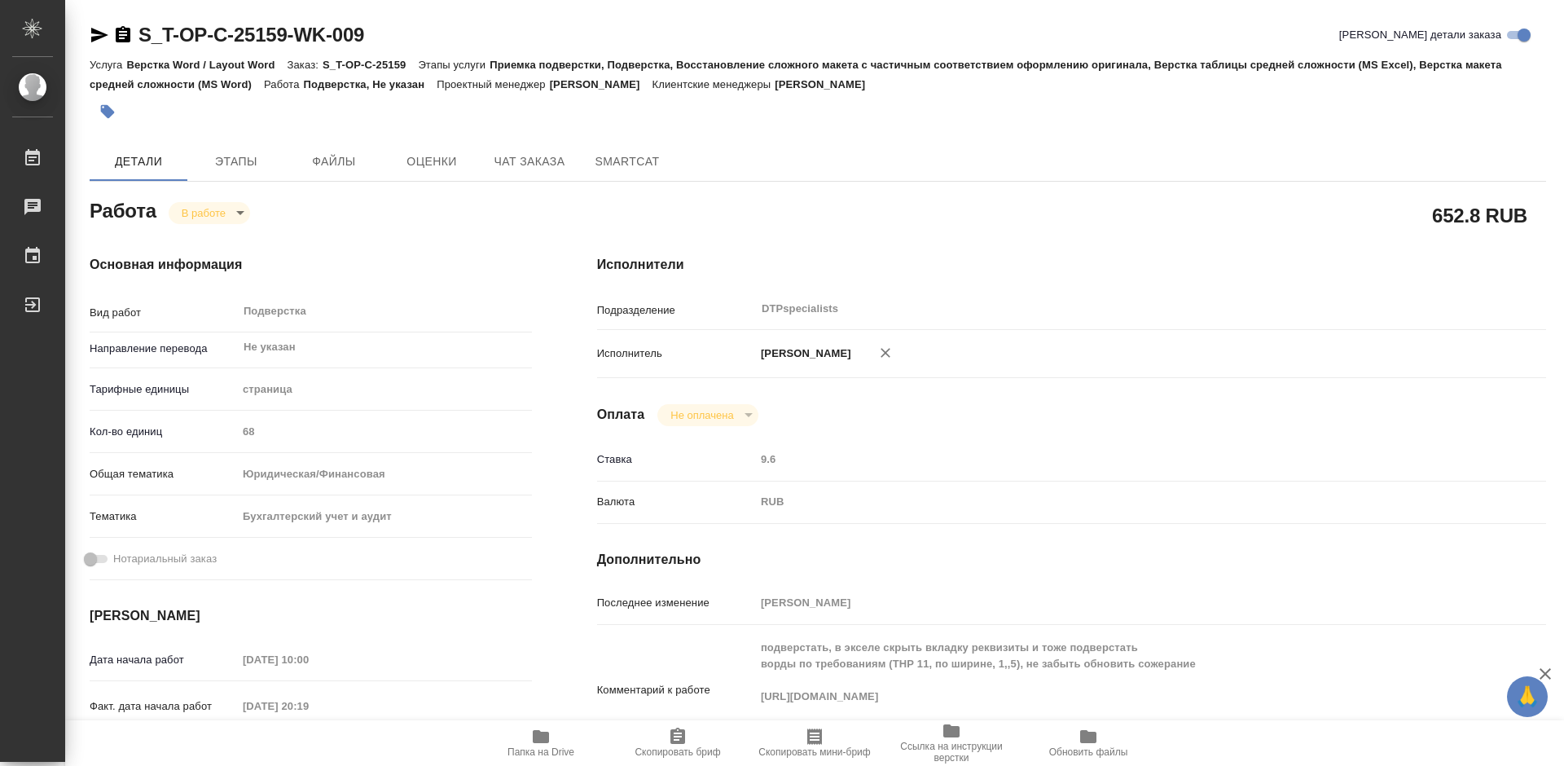
type textarea "x"
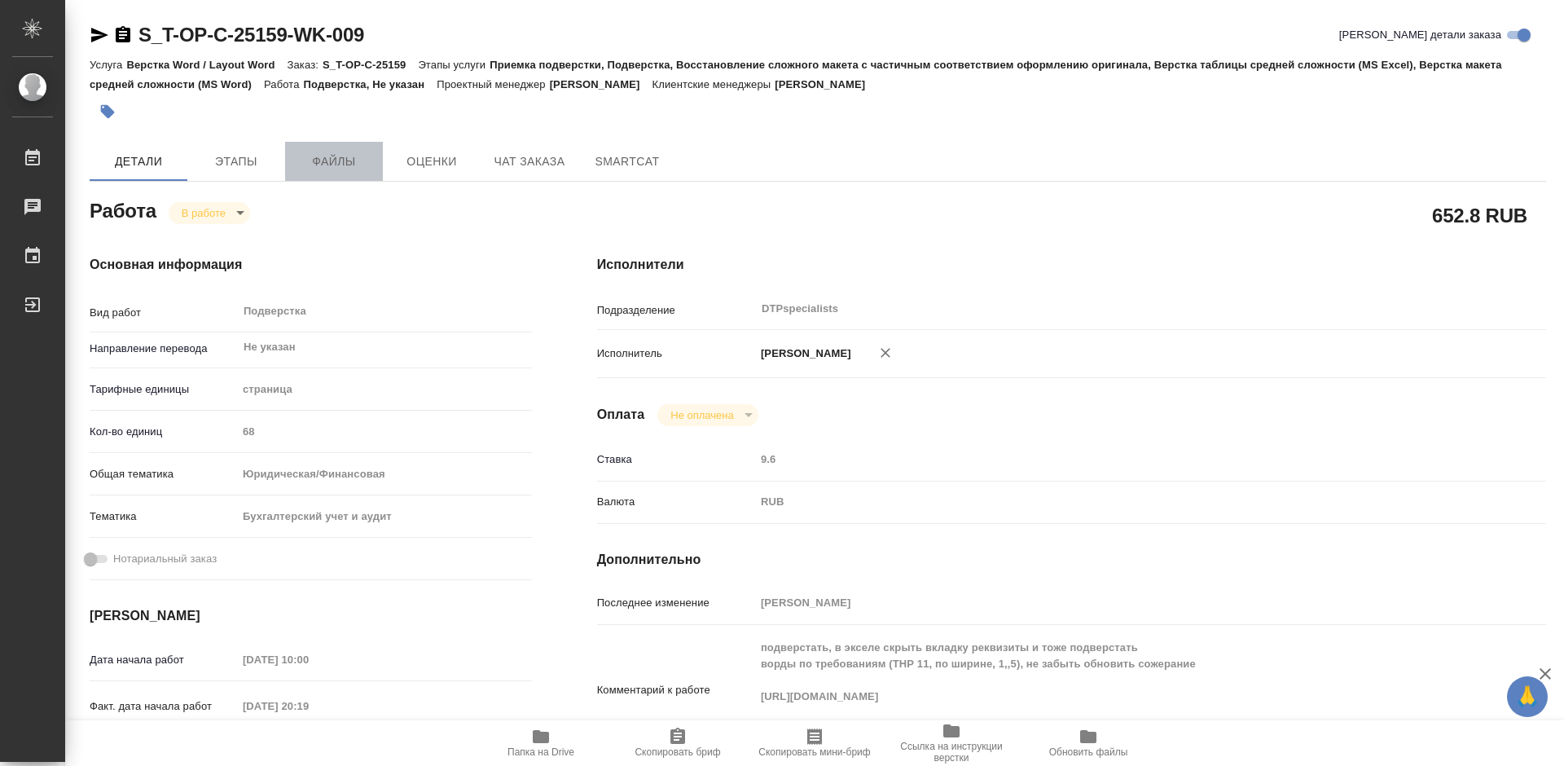
click at [326, 160] on span "Файлы" at bounding box center [334, 161] width 78 height 20
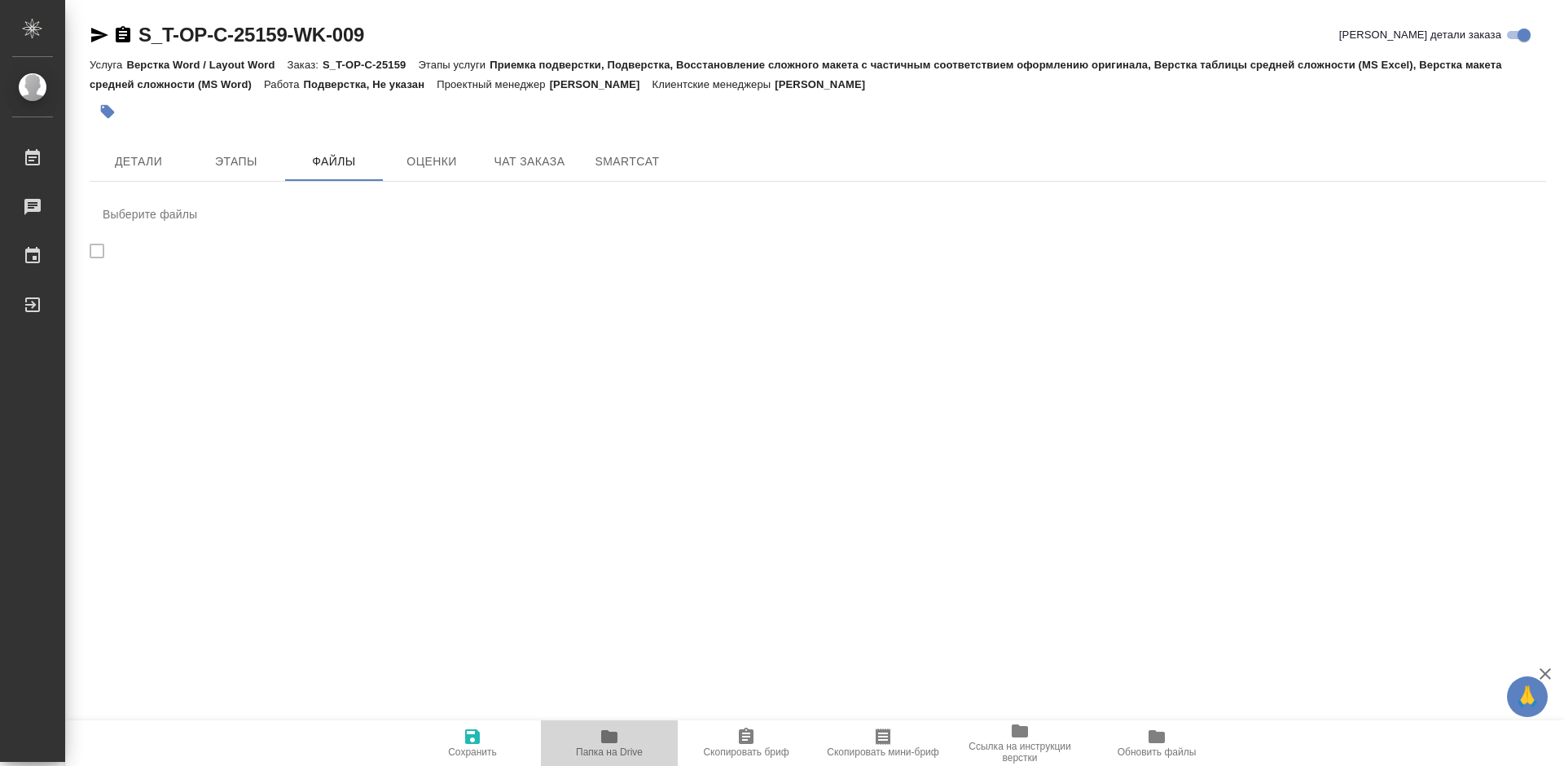
click at [615, 740] on icon "button" at bounding box center [609, 736] width 16 height 13
